Goal: Task Accomplishment & Management: Use online tool/utility

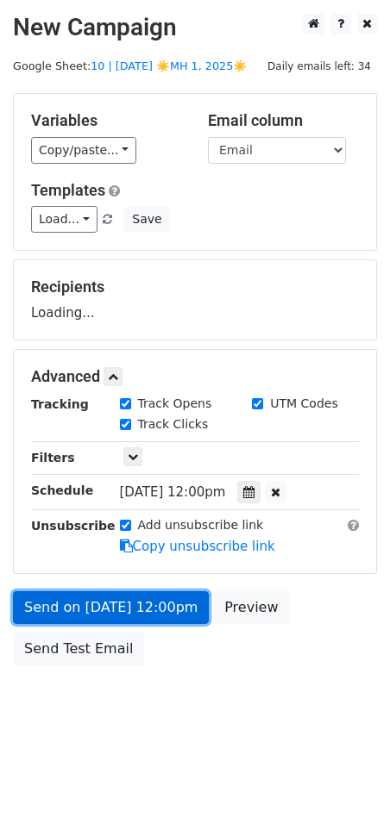
click at [137, 613] on link "Send on Aug 19 at 12:00pm" at bounding box center [111, 607] width 196 height 33
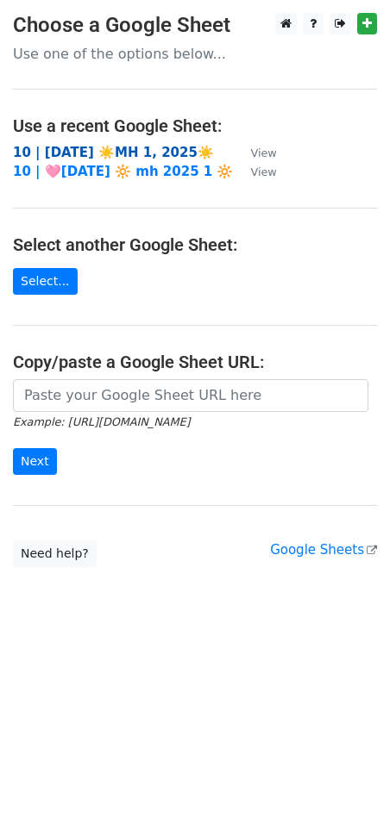
click at [95, 153] on strong "10 | [DATE] ☀️MH 1, 2025☀️" at bounding box center [113, 153] width 201 height 16
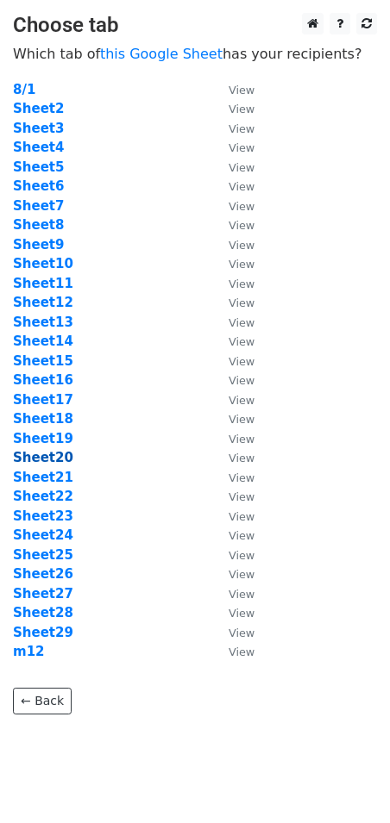
click at [47, 458] on strong "Sheet20" at bounding box center [43, 458] width 60 height 16
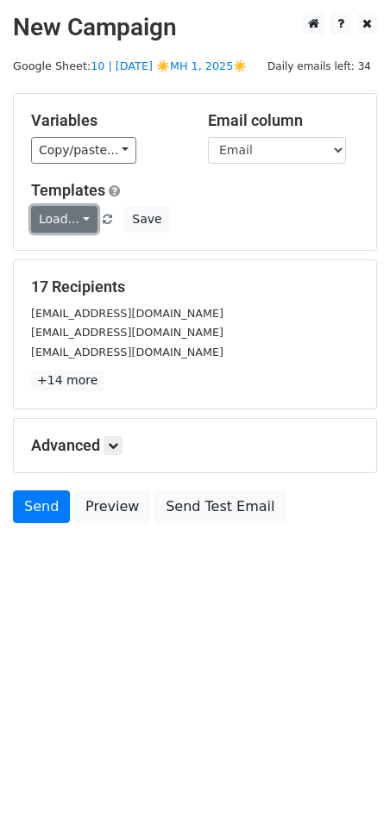
click at [65, 220] on link "Load..." at bounding box center [64, 219] width 66 height 27
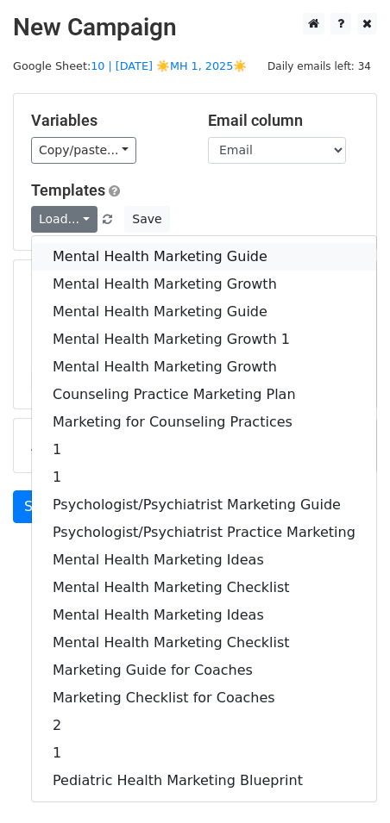
click at [64, 250] on link "Mental Health Marketing Guide" at bounding box center [204, 257] width 344 height 28
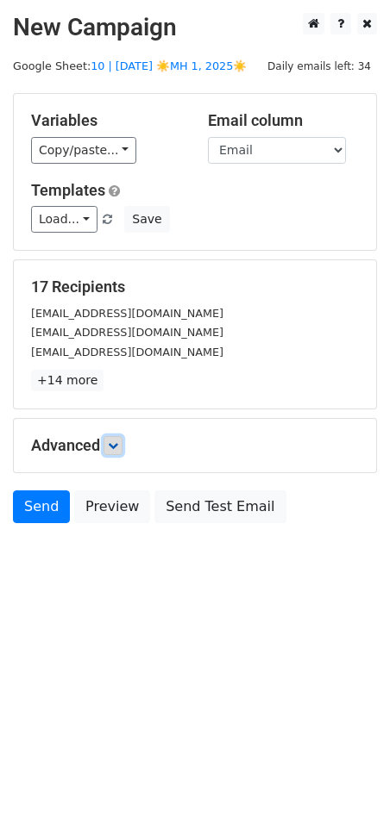
click at [115, 441] on icon at bounding box center [113, 446] width 10 height 10
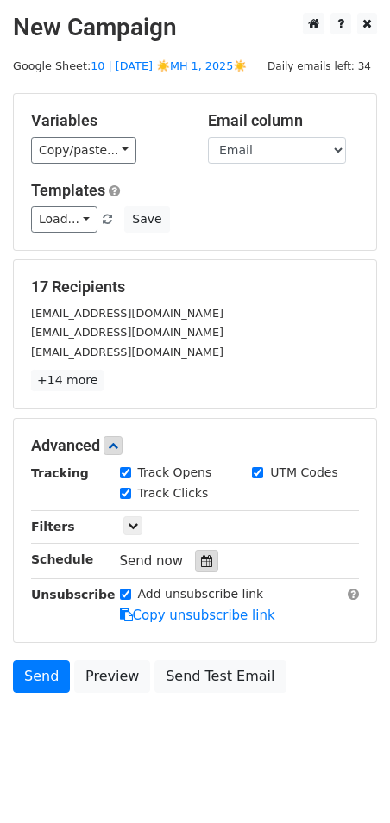
click at [201, 558] on icon at bounding box center [206, 561] width 11 height 12
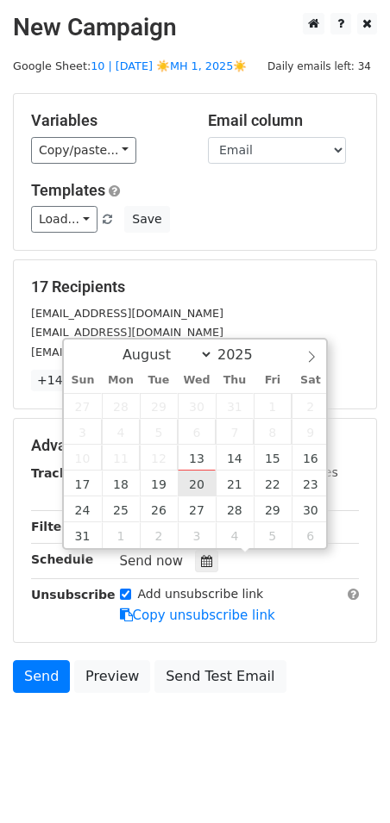
type input "[DATE] 12:00"
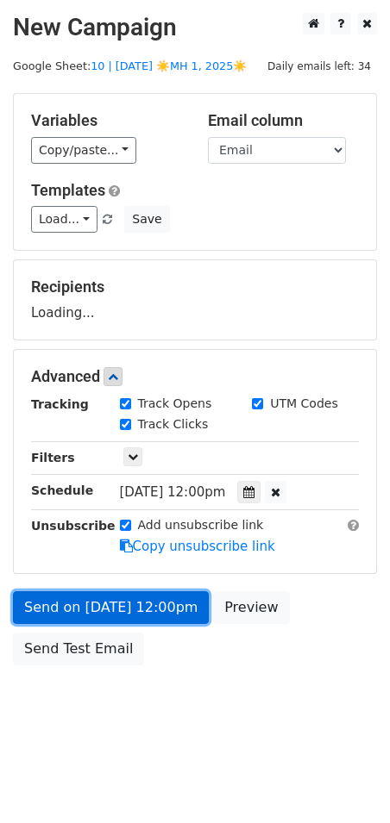
click at [152, 598] on link "Send on [DATE] 12:00pm" at bounding box center [111, 607] width 196 height 33
